Goal: Complete application form

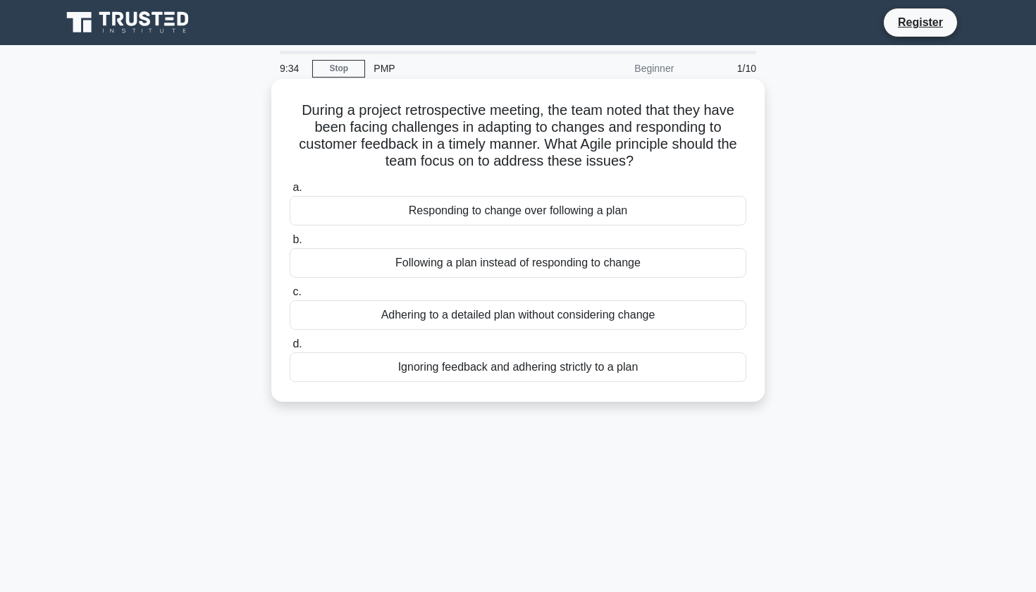
click at [547, 213] on div "Responding to change over following a plan" at bounding box center [518, 211] width 457 height 30
click at [290, 192] on input "a. Responding to change over following a plan" at bounding box center [290, 187] width 0 height 9
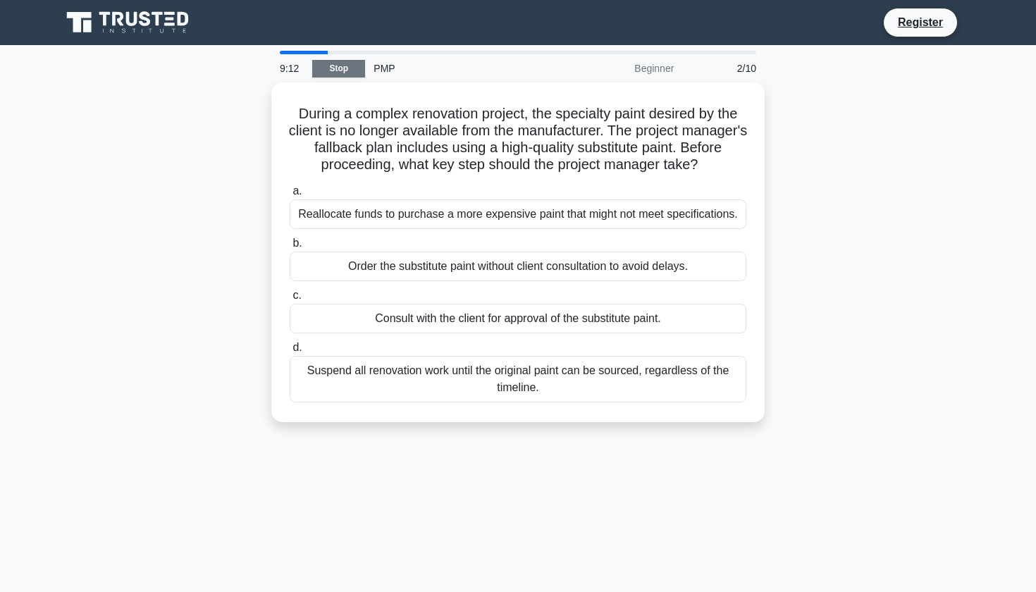
click at [338, 66] on link "Stop" at bounding box center [338, 69] width 53 height 18
click at [338, 70] on link "Stop" at bounding box center [338, 69] width 53 height 18
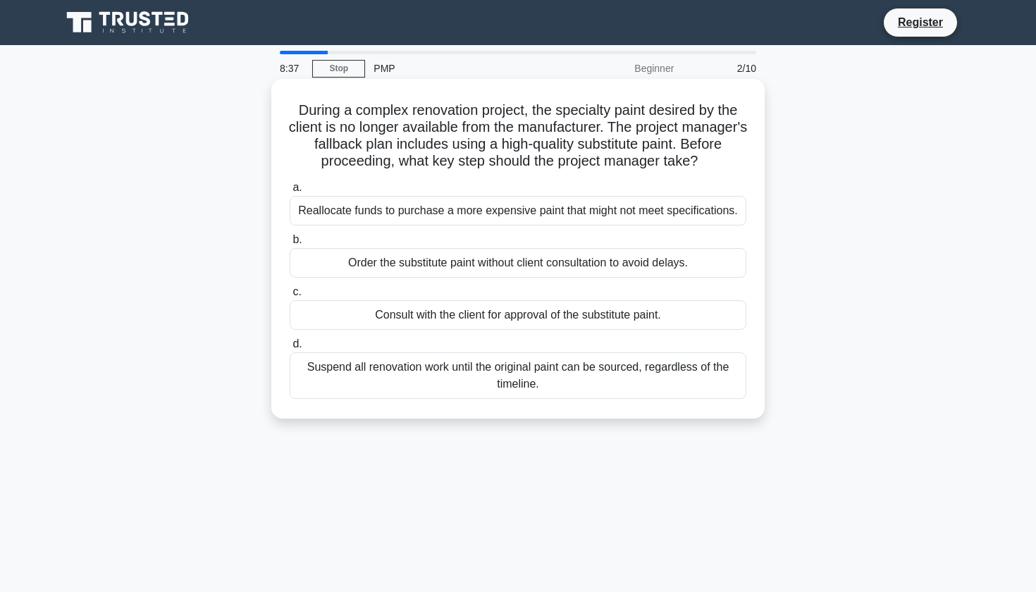
click at [527, 309] on div "Consult with the client for approval of the substitute paint." at bounding box center [518, 315] width 457 height 30
click at [290, 297] on input "c. Consult with the client for approval of the substitute paint." at bounding box center [290, 292] width 0 height 9
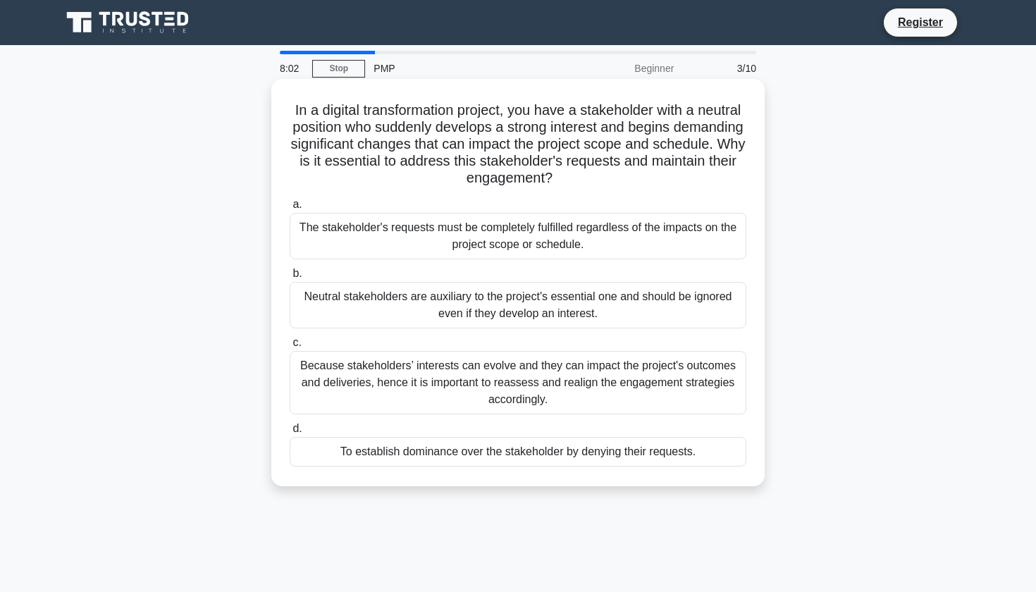
click at [589, 376] on div "Because stakeholders’ interests can evolve and they can impact the project's ou…" at bounding box center [518, 382] width 457 height 63
click at [290, 347] on input "c. Because stakeholders’ interests can evolve and they can impact the project's…" at bounding box center [290, 342] width 0 height 9
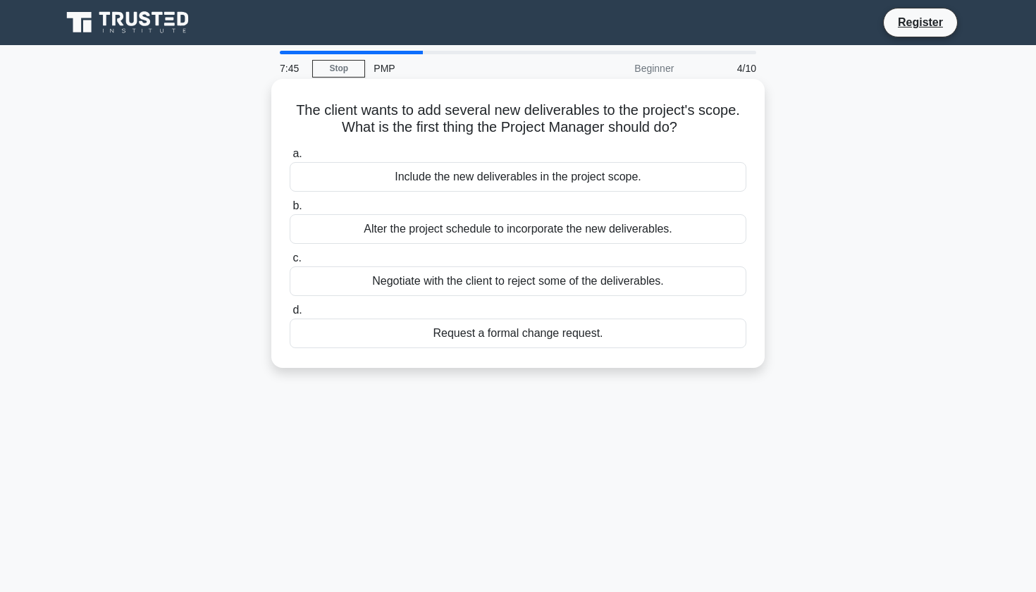
click at [510, 336] on div "Request a formal change request." at bounding box center [518, 334] width 457 height 30
click at [290, 315] on input "d. Request a formal change request." at bounding box center [290, 310] width 0 height 9
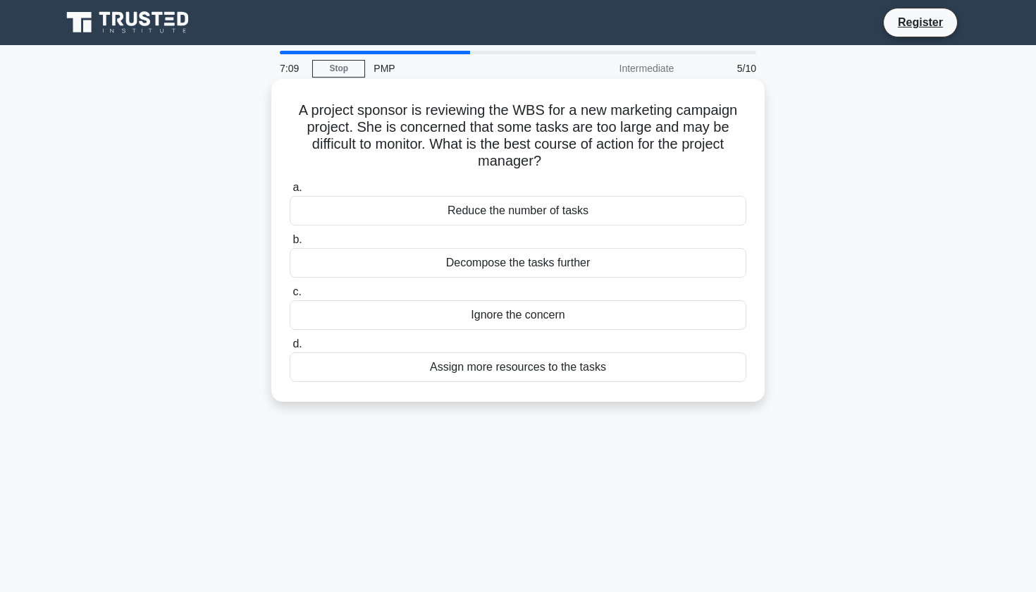
click at [515, 314] on div "Ignore the concern" at bounding box center [518, 315] width 457 height 30
click at [290, 297] on input "c. Ignore the concern" at bounding box center [290, 292] width 0 height 9
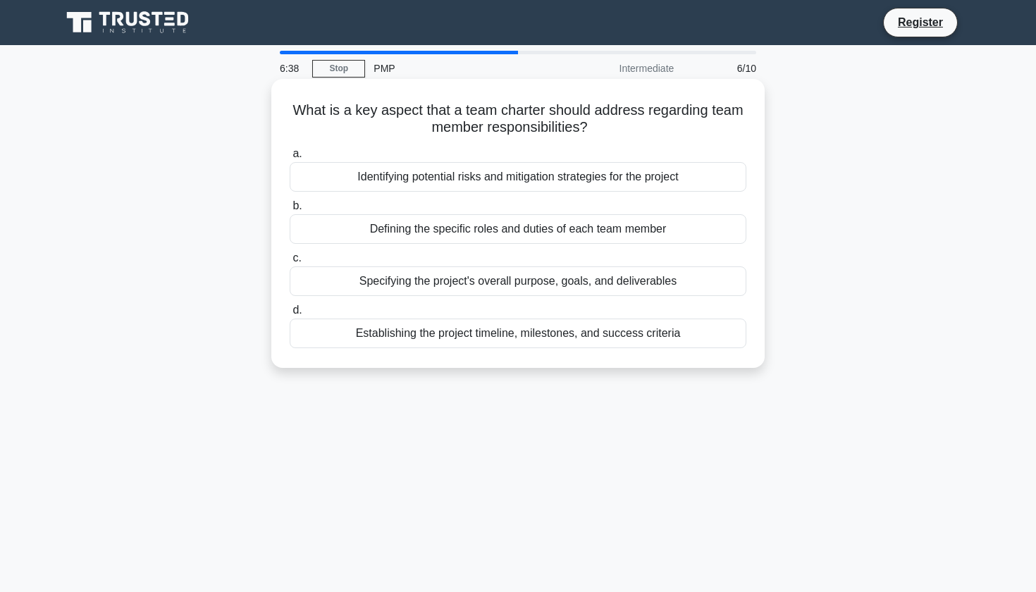
click at [520, 283] on div "Specifying the project's overall purpose, goals, and deliverables" at bounding box center [518, 281] width 457 height 30
click at [290, 263] on input "c. Specifying the project's overall purpose, goals, and deliverables" at bounding box center [290, 258] width 0 height 9
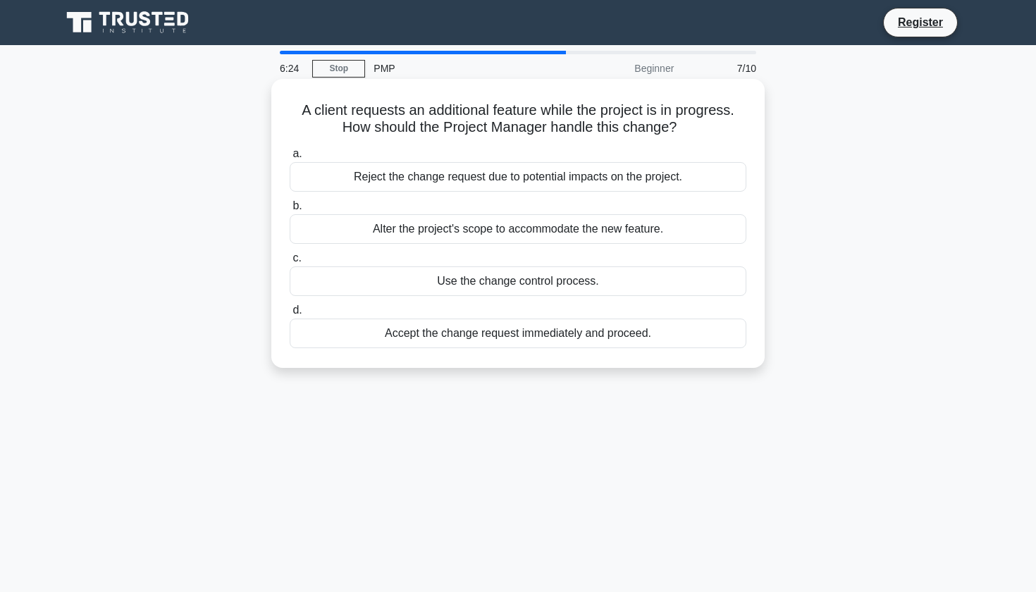
click at [504, 286] on div "Use the change control process." at bounding box center [518, 281] width 457 height 30
click at [290, 263] on input "c. Use the change control process." at bounding box center [290, 258] width 0 height 9
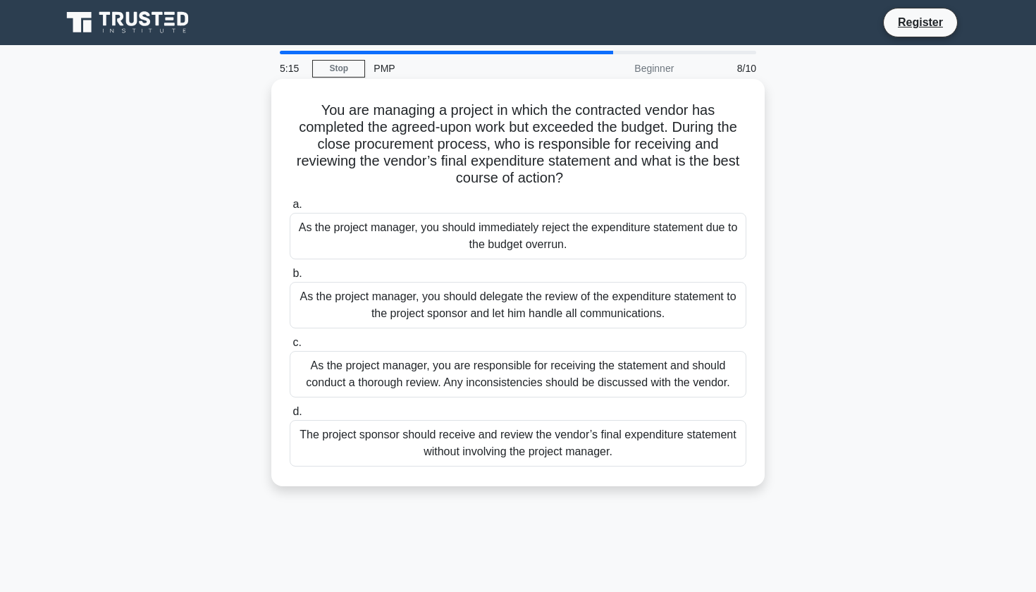
click at [501, 374] on div "As the project manager, you are responsible for receiving the statement and sho…" at bounding box center [518, 374] width 457 height 47
click at [290, 347] on input "c. As the project manager, you are responsible for receiving the statement and …" at bounding box center [290, 342] width 0 height 9
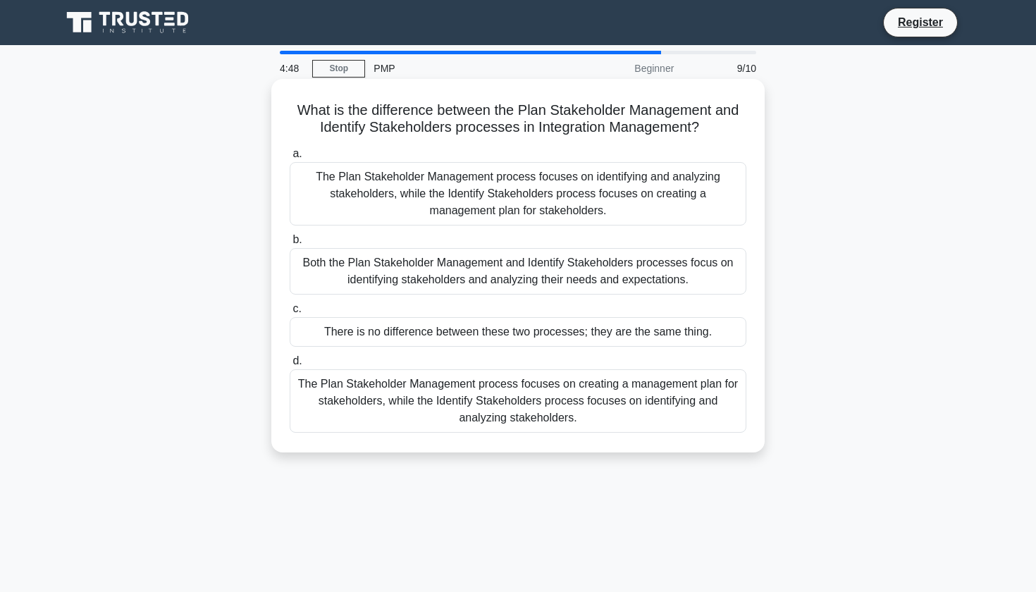
click at [547, 410] on div "The Plan Stakeholder Management process focuses on creating a management plan f…" at bounding box center [518, 400] width 457 height 63
click at [290, 366] on input "d. The Plan Stakeholder Management process focuses on creating a management pla…" at bounding box center [290, 361] width 0 height 9
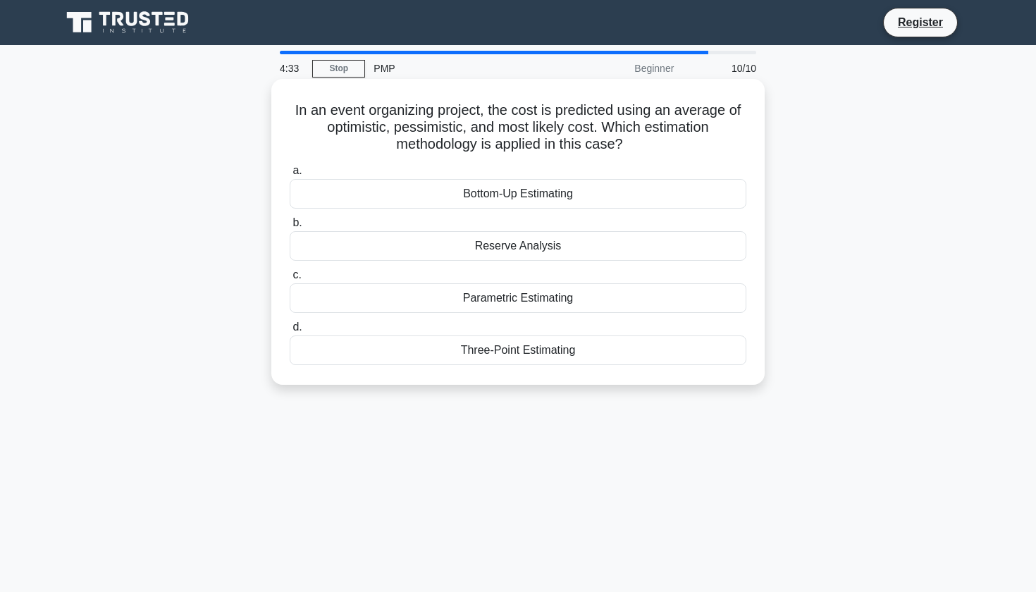
click at [524, 352] on div "Three-Point Estimating" at bounding box center [518, 351] width 457 height 30
click at [290, 332] on input "d. Three-Point Estimating" at bounding box center [290, 327] width 0 height 9
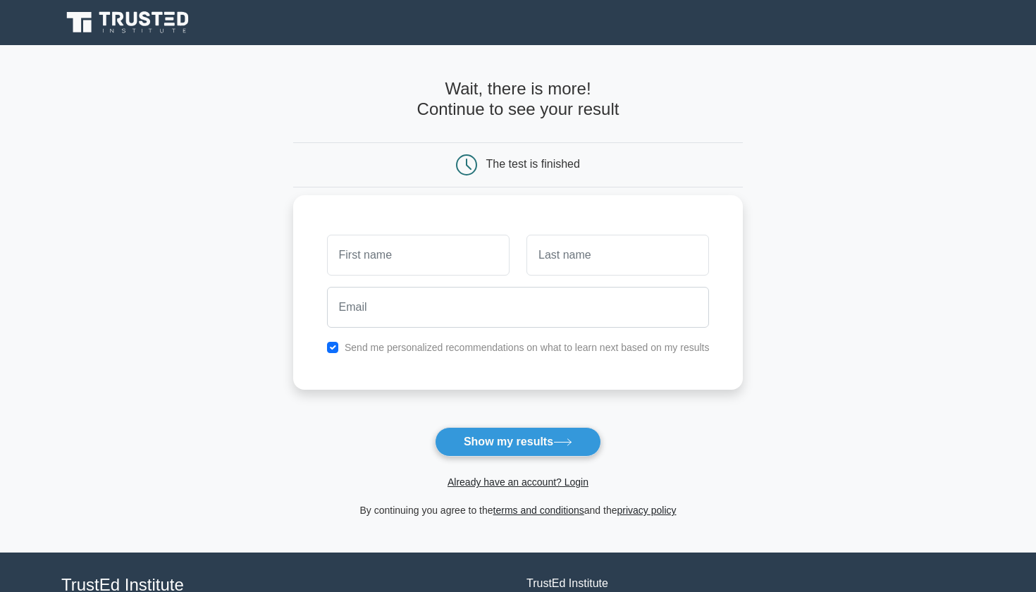
click at [337, 347] on input "checkbox" at bounding box center [332, 347] width 11 height 11
checkbox input "false"
click at [392, 252] on input "text" at bounding box center [418, 255] width 183 height 41
type input "Gurjinder"
type input "Kaur"
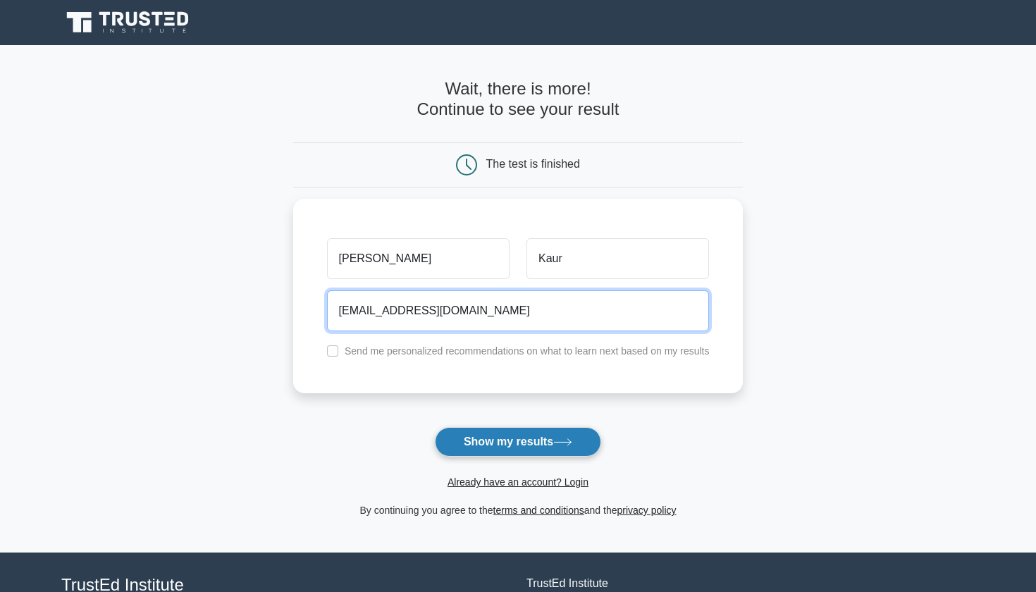
type input "gknokwal@gmail.com"
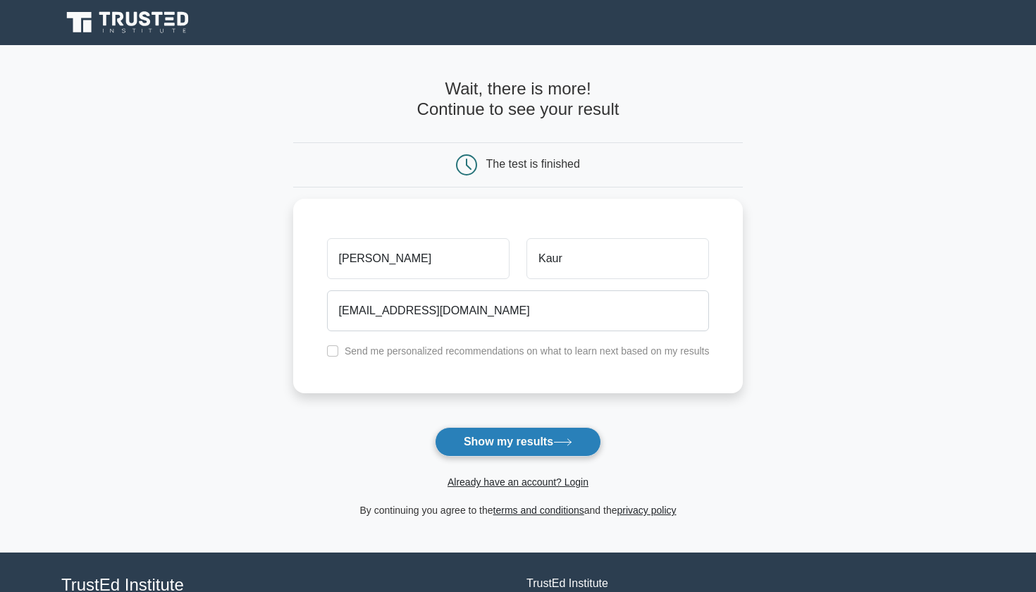
click at [500, 450] on button "Show my results" at bounding box center [518, 442] width 166 height 30
